Goal: Find specific page/section: Locate a particular part of the current website

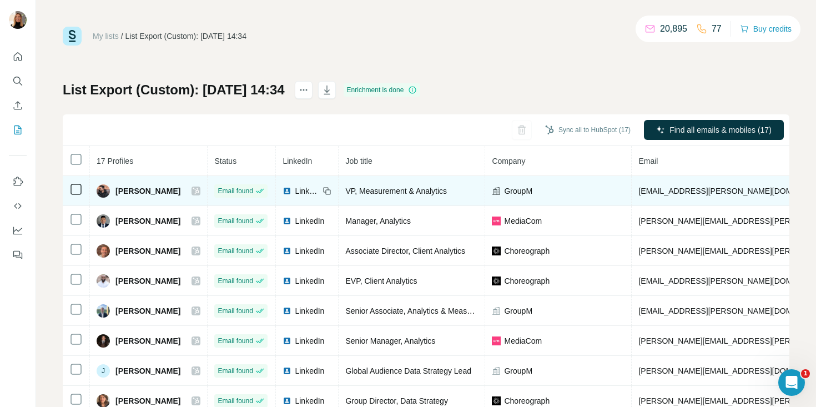
click at [199, 190] on icon at bounding box center [196, 191] width 6 height 7
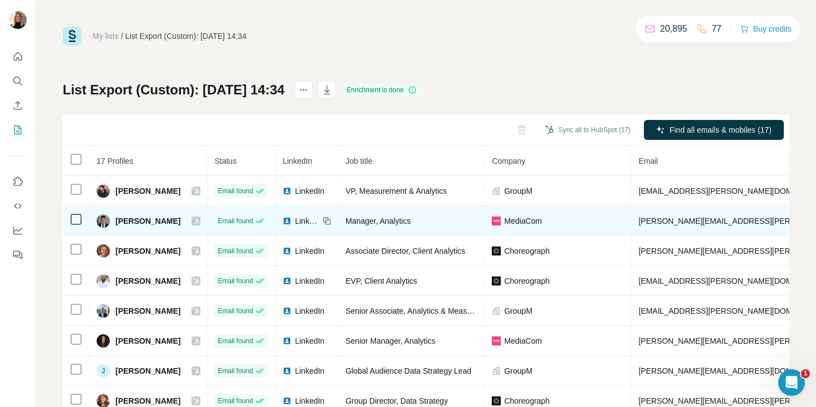
click at [199, 220] on icon at bounding box center [196, 221] width 7 height 9
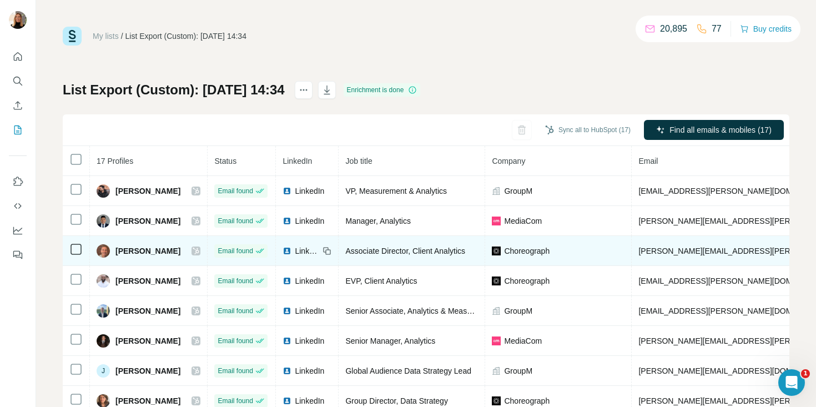
click at [199, 252] on icon at bounding box center [196, 251] width 7 height 9
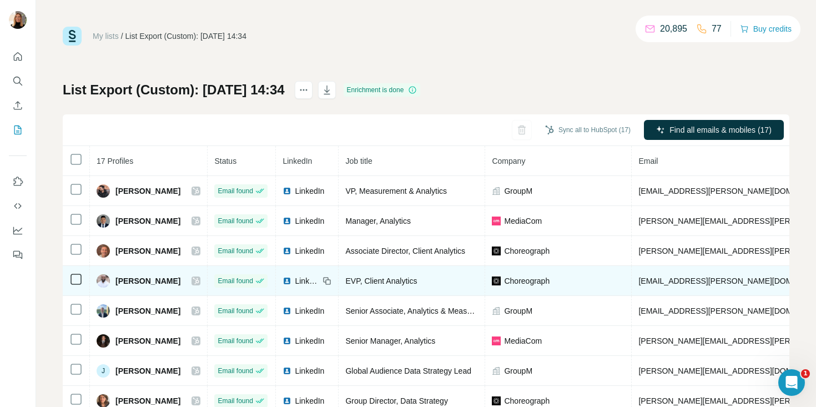
click at [199, 278] on icon at bounding box center [196, 281] width 7 height 9
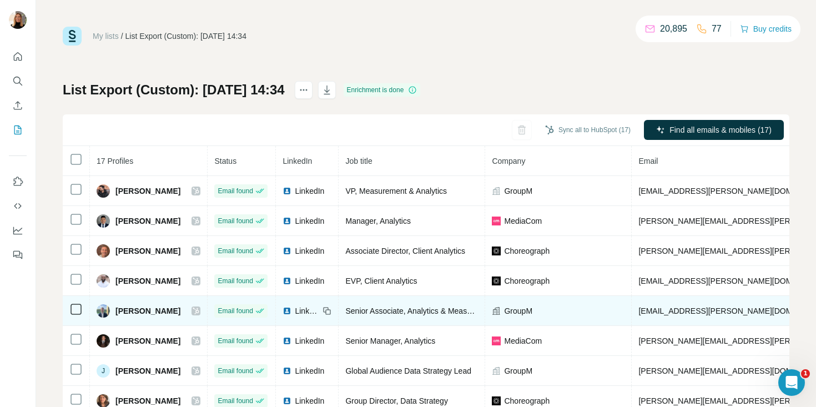
click at [196, 310] on div "[PERSON_NAME]" at bounding box center [149, 310] width 104 height 13
click at [199, 309] on icon at bounding box center [196, 311] width 7 height 9
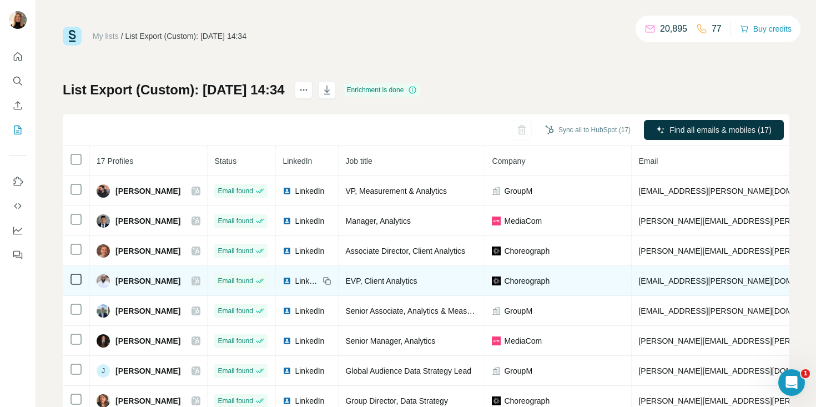
scroll to position [43, 0]
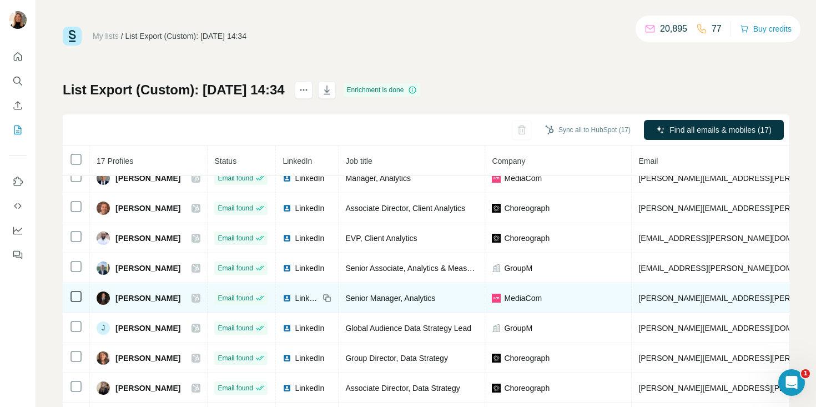
click at [199, 300] on icon at bounding box center [196, 298] width 6 height 7
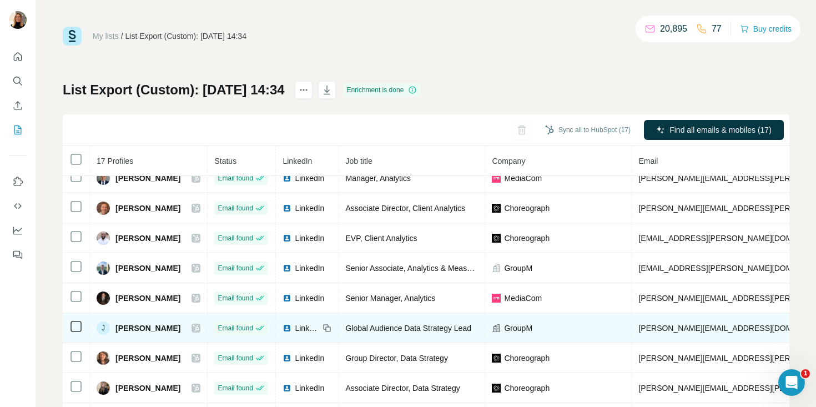
click at [199, 329] on icon at bounding box center [196, 328] width 7 height 9
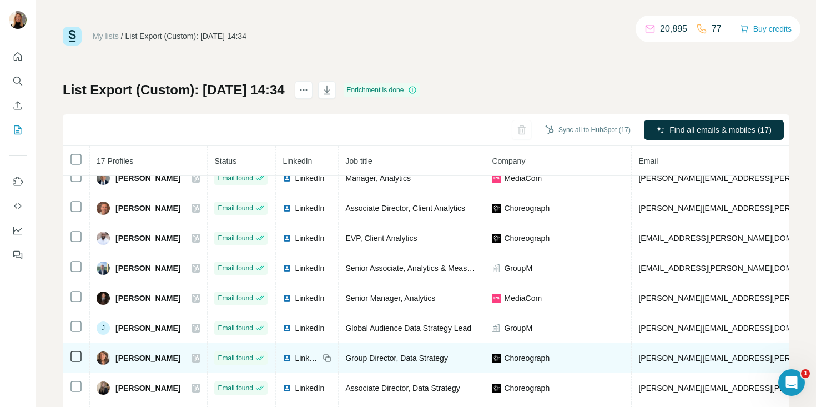
click at [199, 357] on icon at bounding box center [196, 358] width 6 height 7
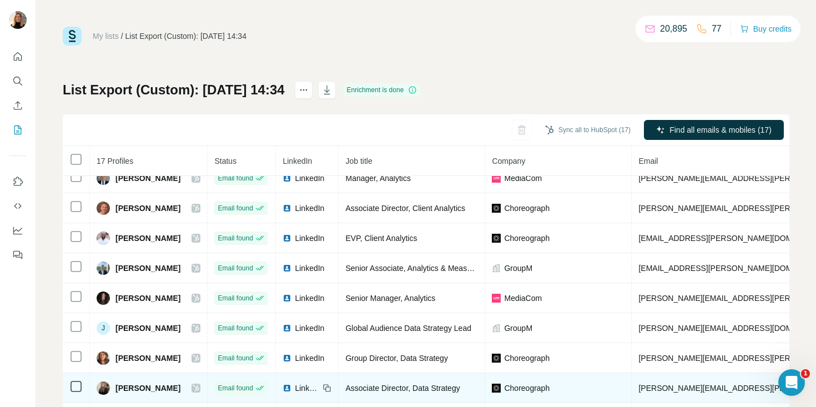
click at [199, 390] on icon at bounding box center [196, 388] width 7 height 9
